Goal: Task Accomplishment & Management: Manage account settings

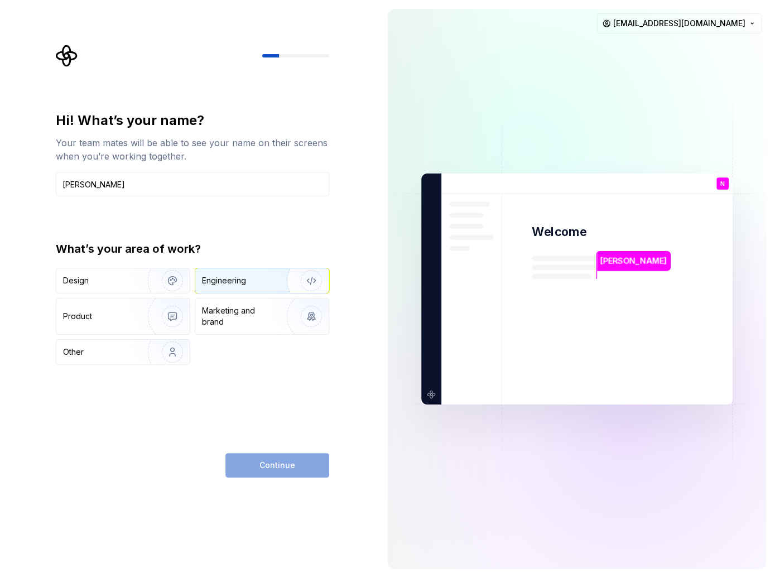
type input "[PERSON_NAME]"
click at [232, 277] on div "Engineering" at bounding box center [224, 280] width 44 height 11
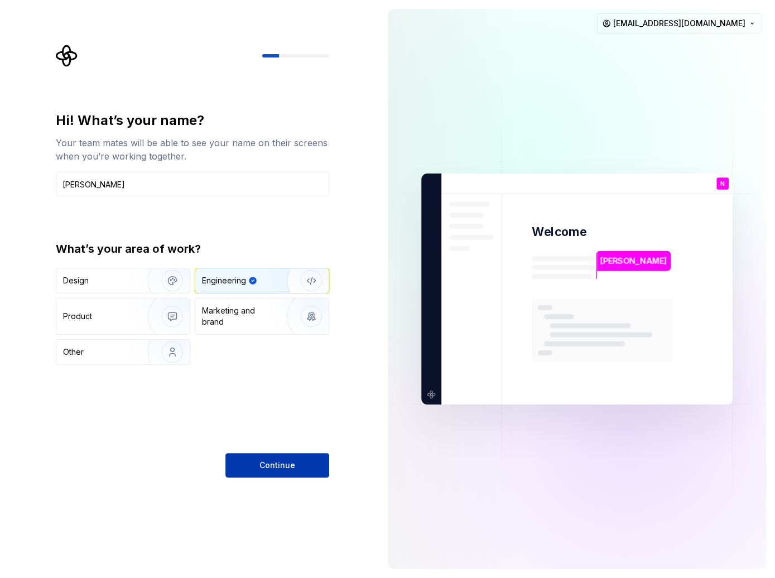
click at [258, 461] on button "Continue" at bounding box center [277, 465] width 104 height 25
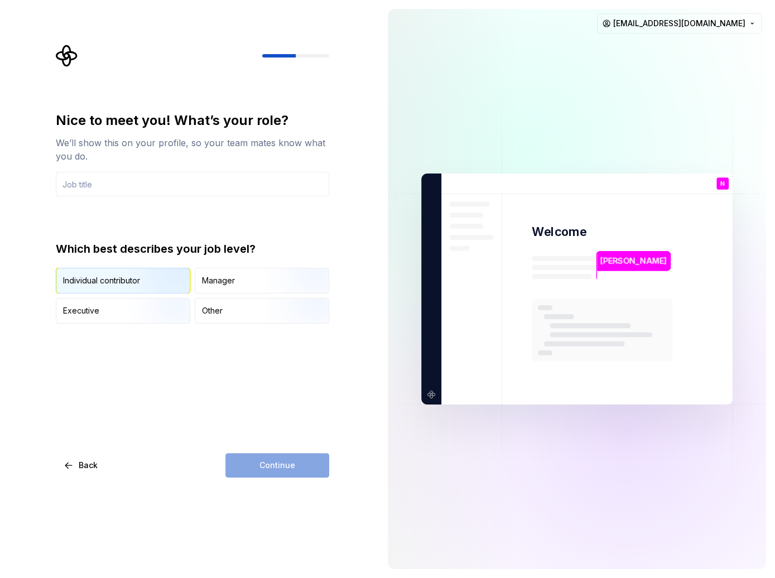
click at [172, 284] on img "button" at bounding box center [162, 294] width 71 height 75
click at [162, 190] on input "text" at bounding box center [192, 184] width 273 height 25
type input "S"
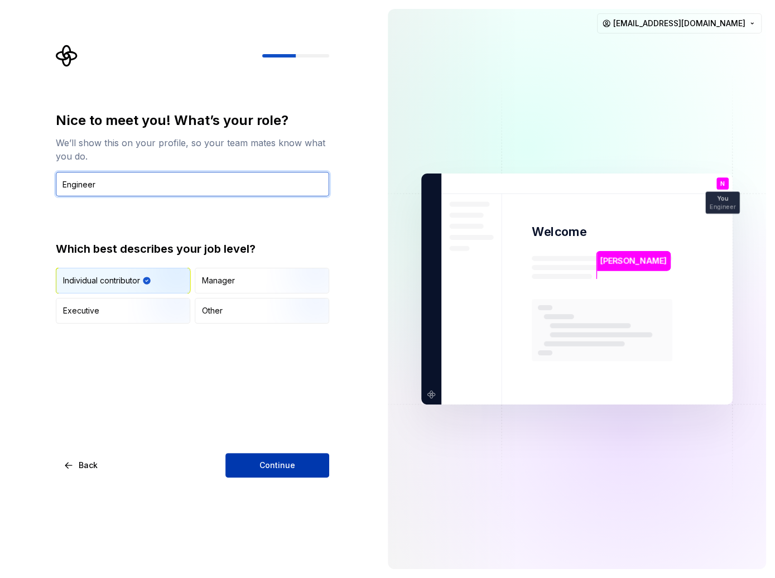
type input "Engineer"
click at [267, 463] on span "Continue" at bounding box center [277, 464] width 36 height 11
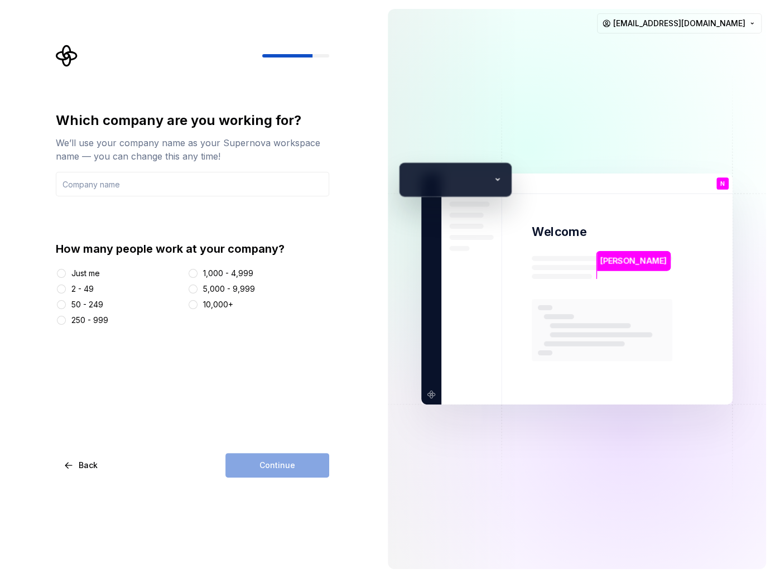
click at [217, 304] on div "10,000+" at bounding box center [218, 304] width 30 height 11
click at [197, 304] on button "10,000+" at bounding box center [192, 304] width 9 height 9
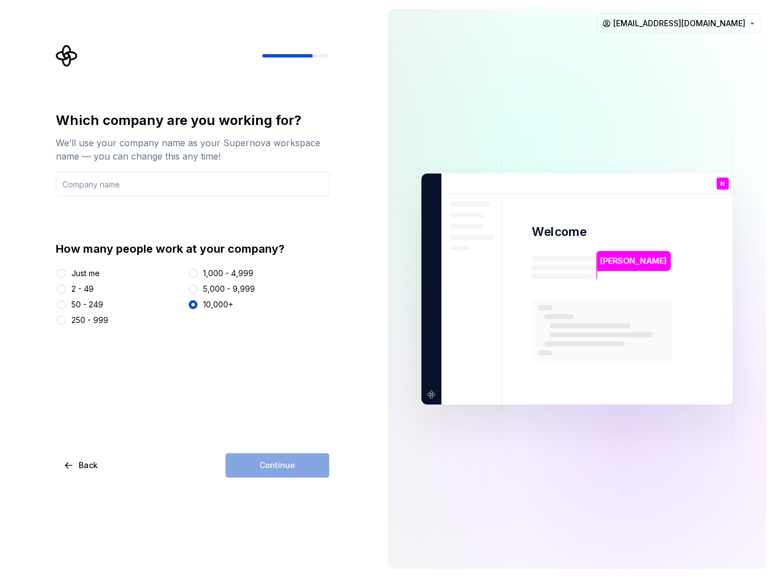
click at [261, 464] on div "Continue" at bounding box center [277, 465] width 104 height 25
click at [146, 191] on input "text" at bounding box center [192, 184] width 273 height 25
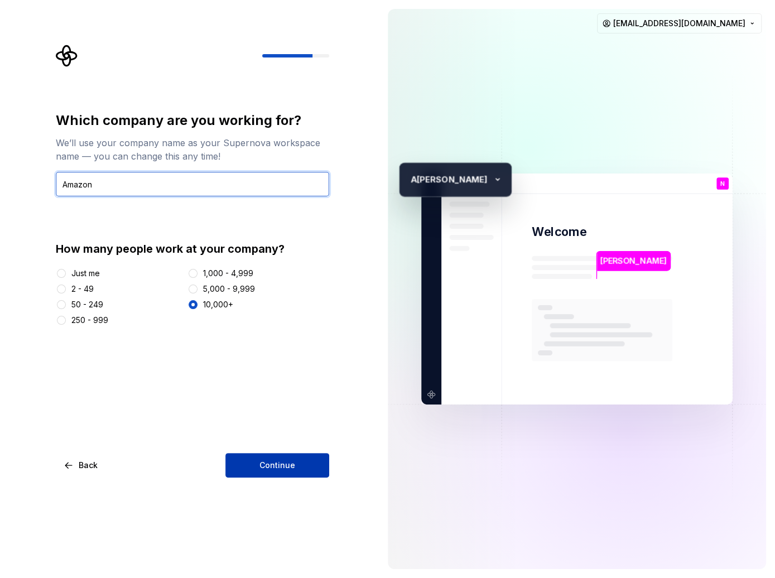
type input "Amazon"
click at [267, 461] on span "Continue" at bounding box center [277, 464] width 36 height 11
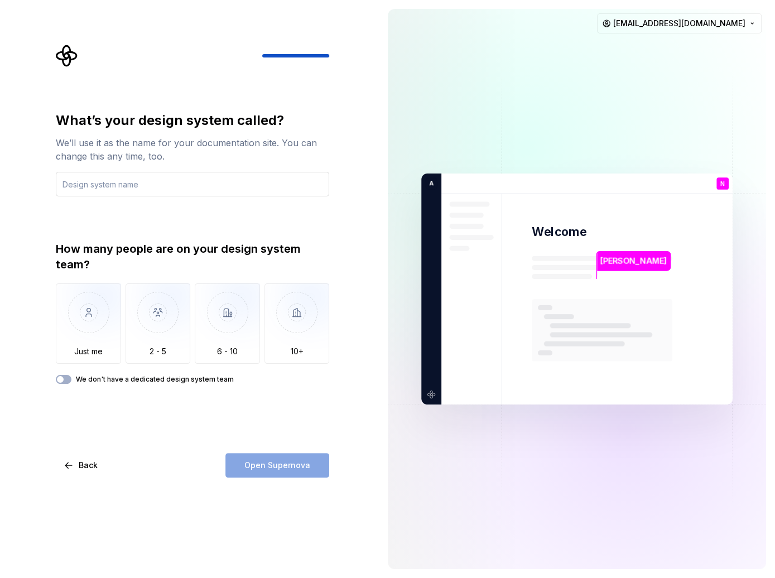
click at [194, 186] on input "text" at bounding box center [192, 184] width 273 height 25
type input "Moknicho Testing"
click at [88, 299] on img "button" at bounding box center [88, 320] width 65 height 75
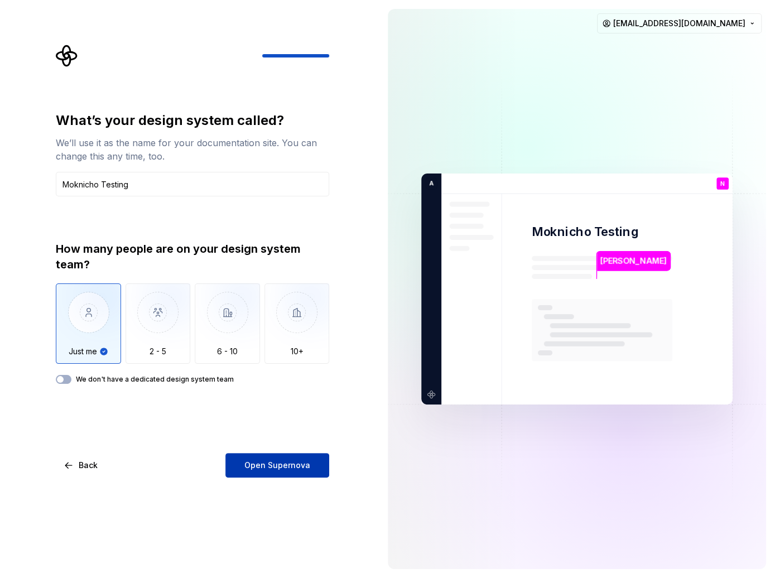
click at [255, 470] on span "Open Supernova" at bounding box center [277, 464] width 66 height 11
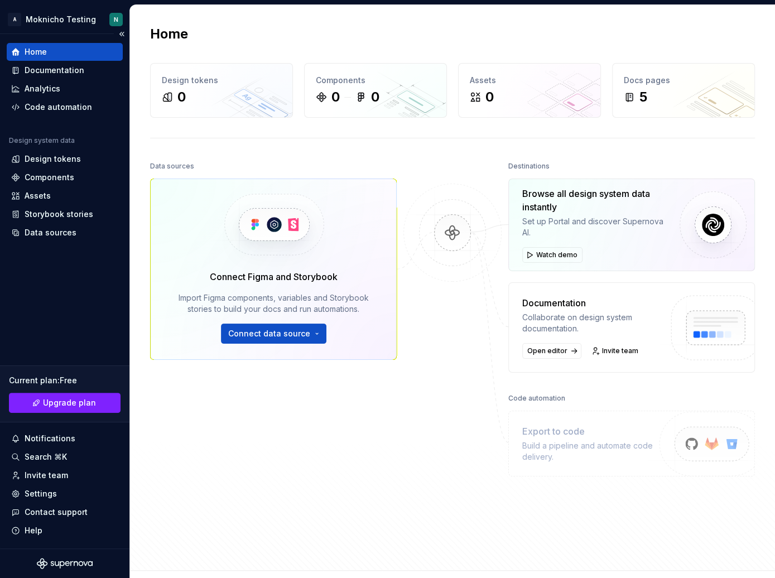
click at [51, 52] on div "Home" at bounding box center [64, 51] width 107 height 11
click at [51, 67] on div "Documentation" at bounding box center [55, 70] width 60 height 11
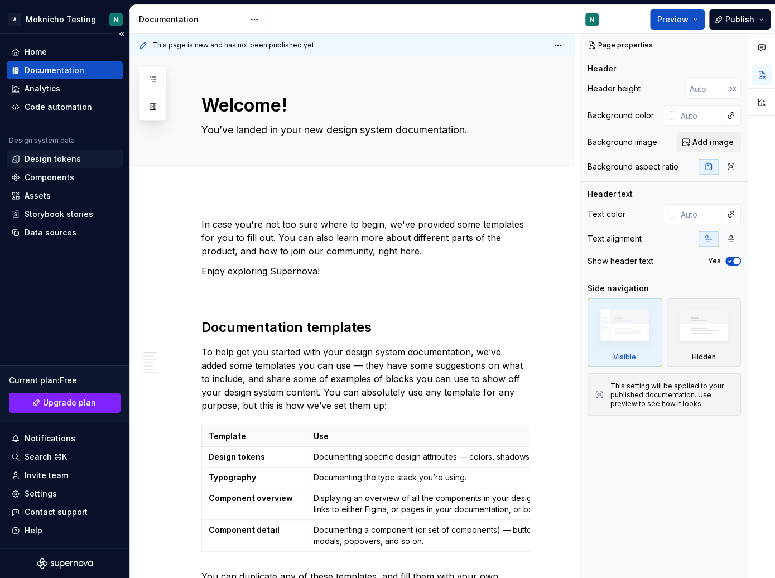
click at [61, 157] on div "Design tokens" at bounding box center [53, 158] width 56 height 11
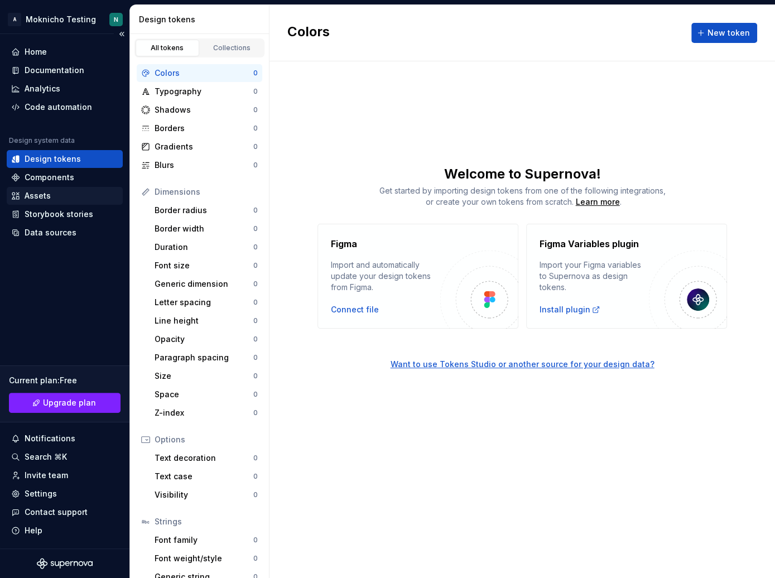
click at [46, 195] on div "Assets" at bounding box center [38, 195] width 26 height 11
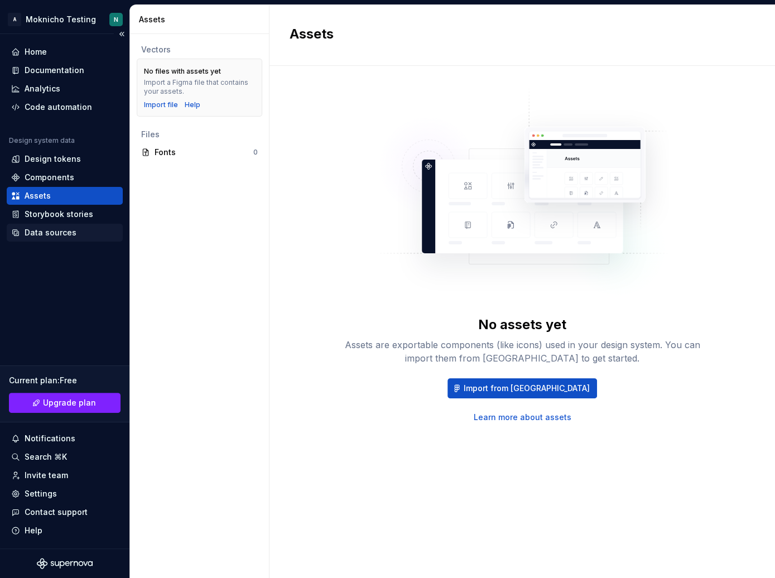
click at [51, 231] on div "Data sources" at bounding box center [51, 232] width 52 height 11
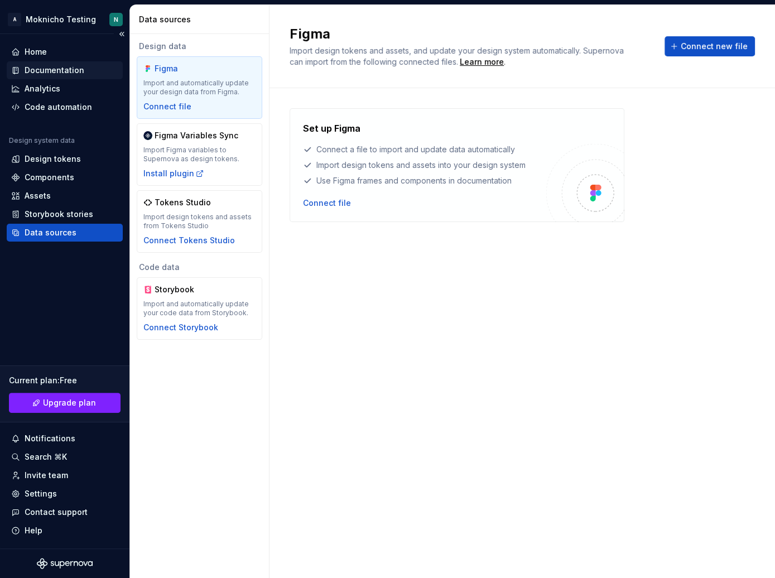
click at [40, 64] on div "Documentation" at bounding box center [65, 70] width 116 height 18
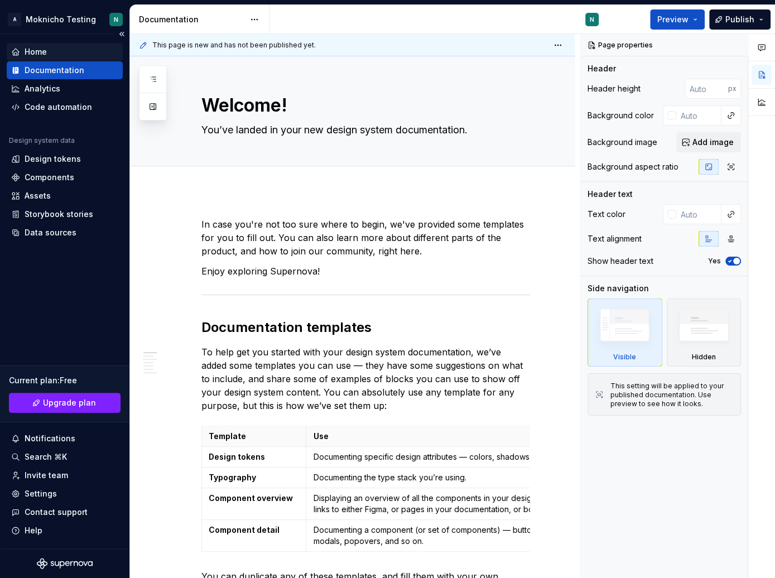
click at [53, 59] on div "Home" at bounding box center [65, 52] width 116 height 18
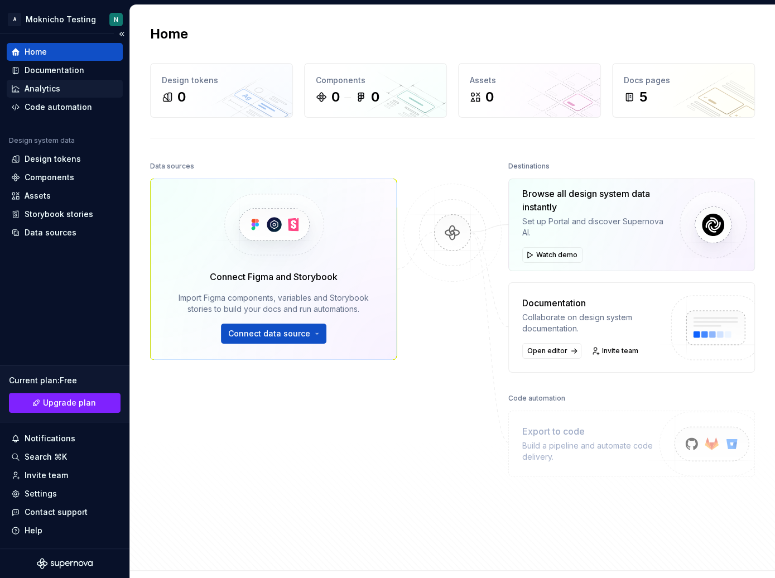
click at [56, 90] on div "Analytics" at bounding box center [43, 88] width 36 height 11
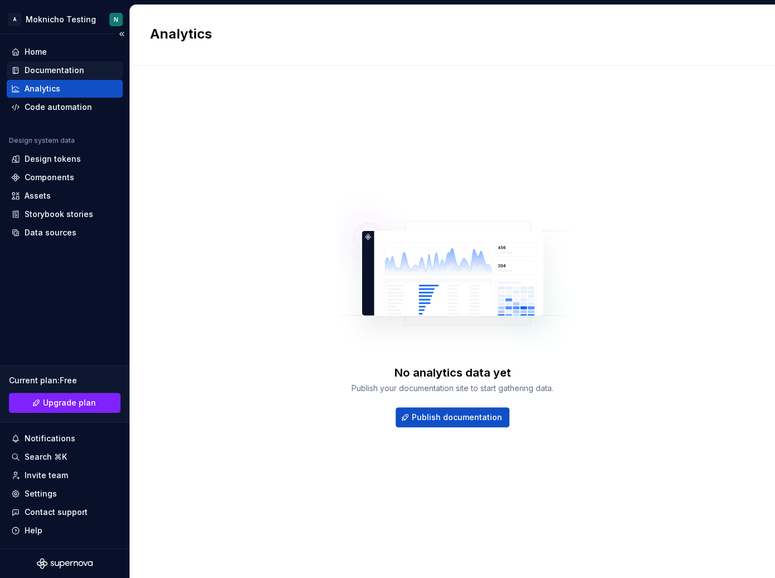
click at [41, 71] on div "Documentation" at bounding box center [55, 70] width 60 height 11
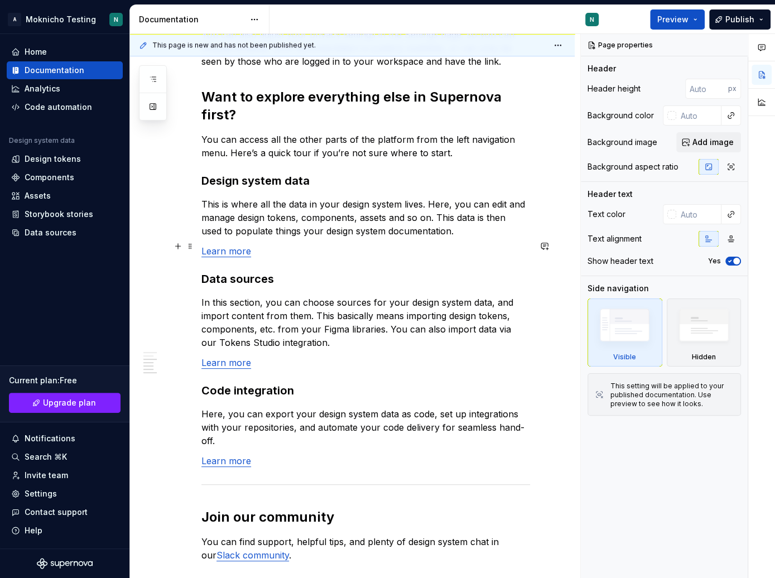
scroll to position [766, 0]
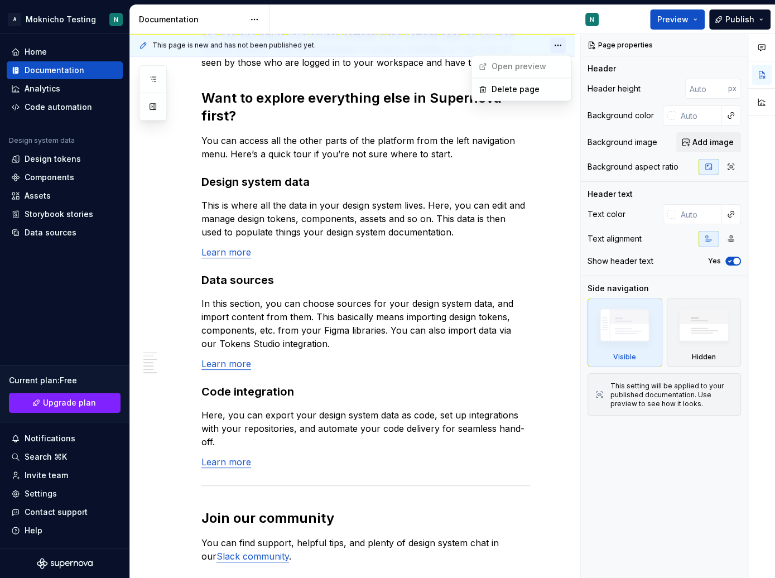
click at [563, 45] on html "A Moknicho Testing N Home Documentation Analytics Code automation Design system…" at bounding box center [387, 289] width 775 height 578
click at [453, 222] on html "A Moknicho Testing N Home Documentation Analytics Code automation Design system…" at bounding box center [387, 289] width 775 height 578
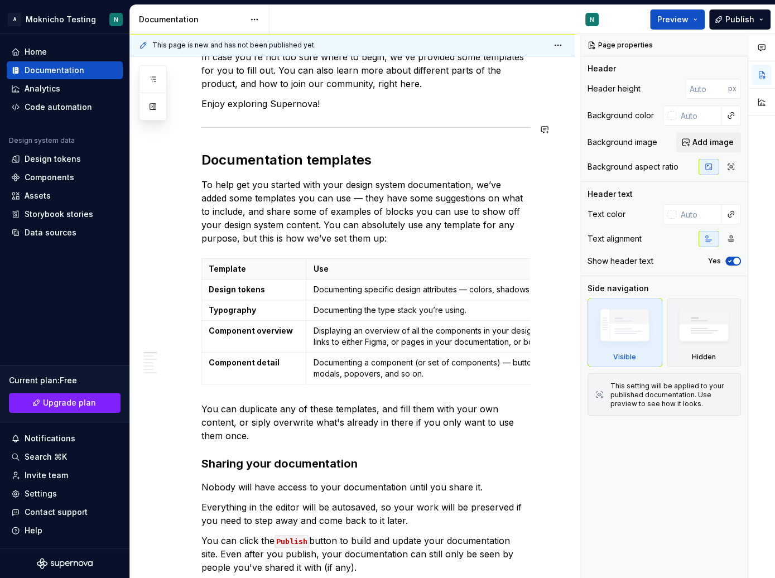
scroll to position [0, 0]
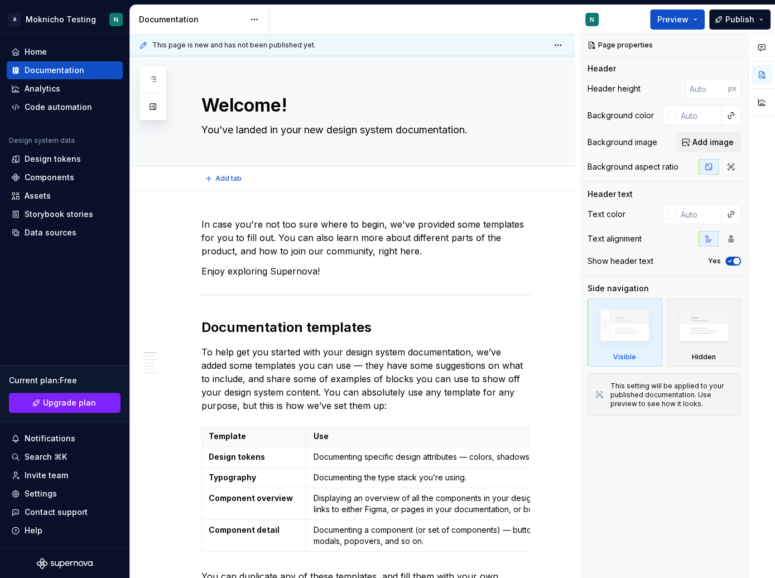
type textarea "*"
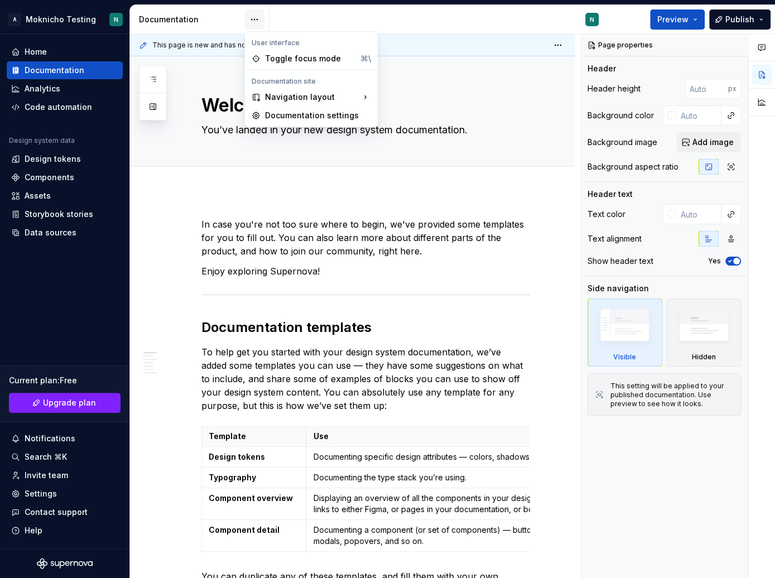
click at [258, 22] on html "A Moknicho Testing N Home Documentation Analytics Code automation Design system…" at bounding box center [387, 289] width 775 height 578
click at [285, 118] on div "Documentation settings" at bounding box center [318, 115] width 106 height 11
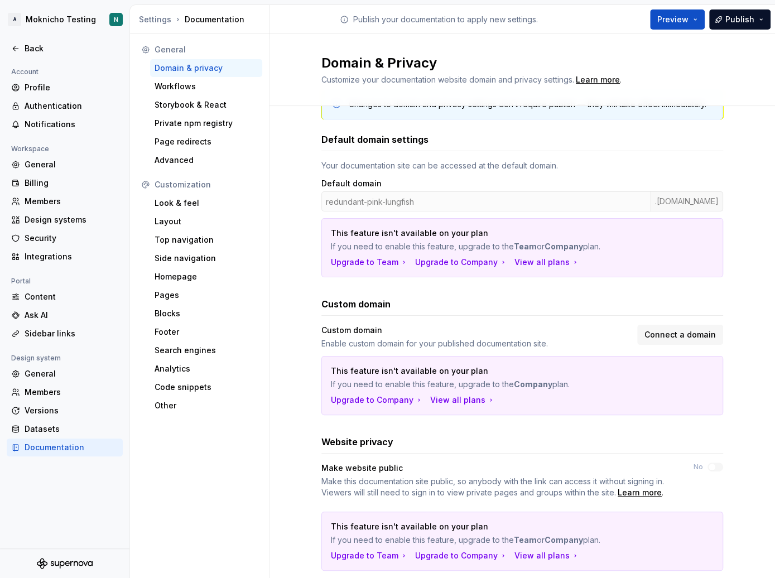
scroll to position [39, 0]
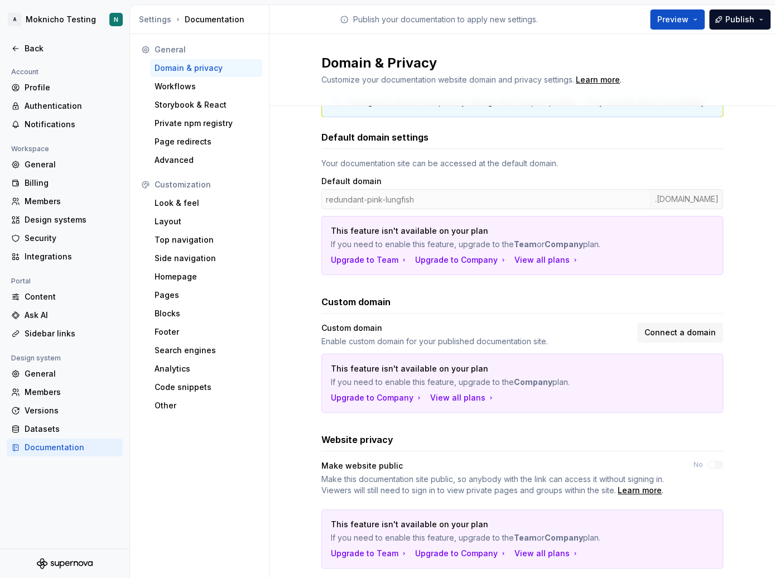
drag, startPoint x: 446, startPoint y: 197, endPoint x: 323, endPoint y: 201, distance: 123.3
click at [323, 201] on div "redundant-pink-lungfish .supernova-docs.io" at bounding box center [521, 199] width 401 height 20
